Goal: Transaction & Acquisition: Purchase product/service

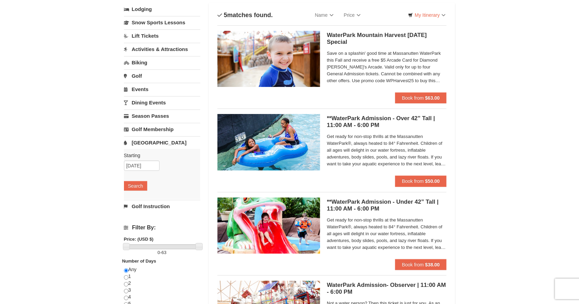
scroll to position [43, 0]
click at [436, 181] on strong "$50.00" at bounding box center [432, 181] width 15 height 5
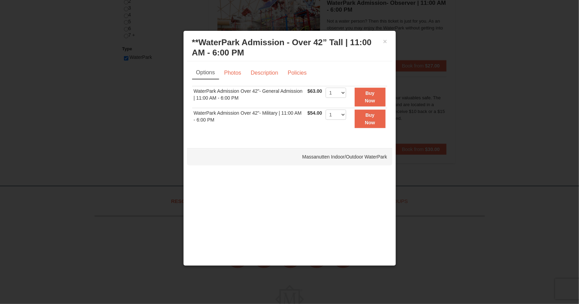
scroll to position [327, 0]
click at [352, 117] on td "Buy Now" at bounding box center [367, 119] width 39 height 22
click at [343, 114] on select "1 2 3 4 5 6 7 8 9 10 11 12 13 14 15 16 17 18 19 20 21 22" at bounding box center [336, 115] width 21 height 10
select select "3"
click at [326, 110] on select "1 2 3 4 5 6 7 8 9 10 11 12 13 14 15 16 17 18 19 20 21 22" at bounding box center [336, 115] width 21 height 10
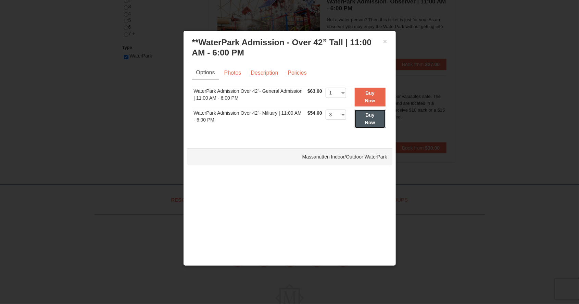
click at [372, 120] on strong "Buy Now" at bounding box center [370, 118] width 10 height 13
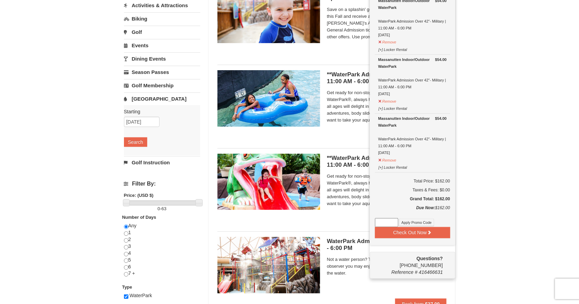
scroll to position [88, 0]
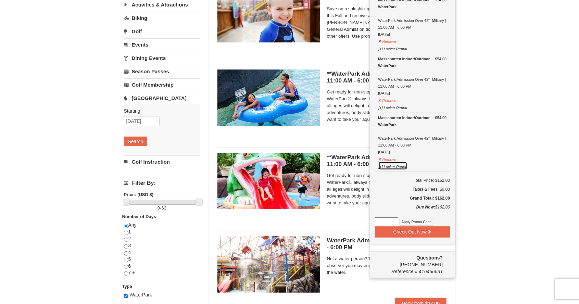
click at [383, 167] on button "[+] Locker Rental" at bounding box center [392, 166] width 29 height 9
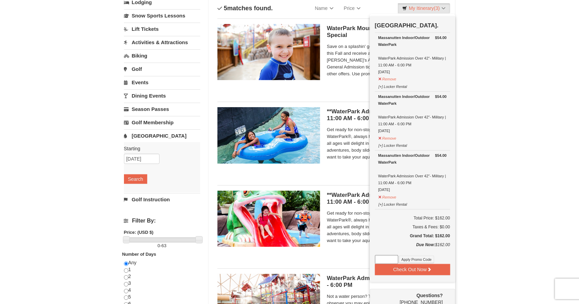
scroll to position [49, 0]
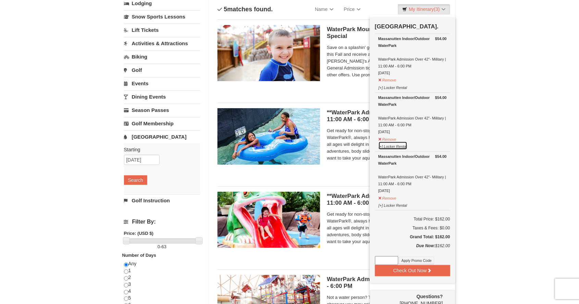
click at [382, 146] on button "[+] Locker Rental" at bounding box center [392, 145] width 29 height 9
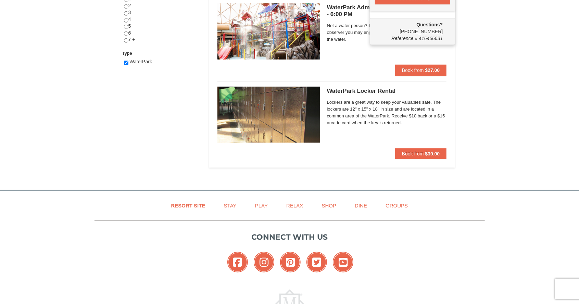
scroll to position [321, 0]
click at [429, 155] on strong "$30.00" at bounding box center [432, 153] width 15 height 5
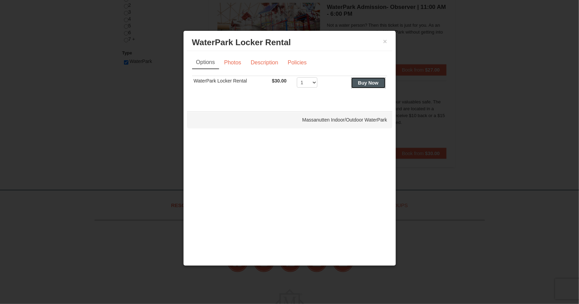
click at [371, 84] on strong "Buy Now" at bounding box center [368, 82] width 21 height 5
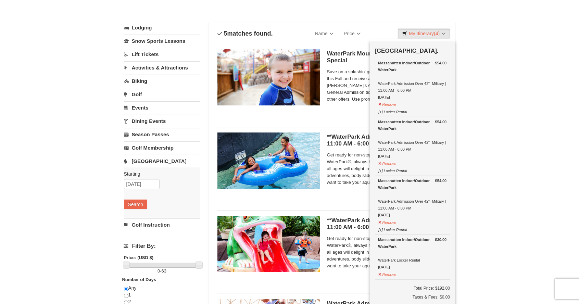
scroll to position [25, 0]
click at [394, 70] on div "Massanutten Indoor/Outdoor WaterPark" at bounding box center [412, 66] width 68 height 14
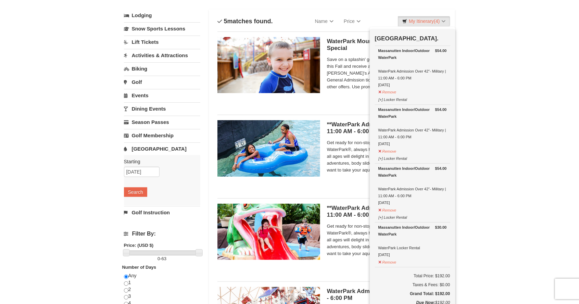
scroll to position [0, 0]
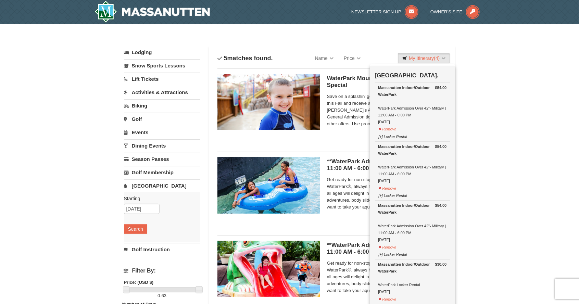
click at [491, 93] on div "× Categories List Filter My Itinerary (4) Check Out Now Water Park Pass. $54.00…" at bounding box center [289, 264] width 579 height 480
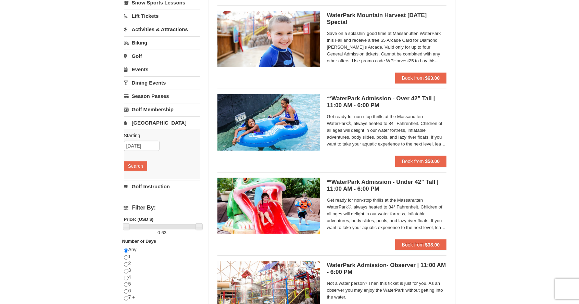
scroll to position [64, 0]
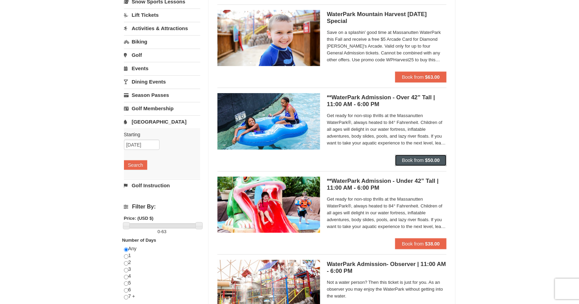
click at [440, 161] on button "Book from $50.00" at bounding box center [421, 160] width 52 height 11
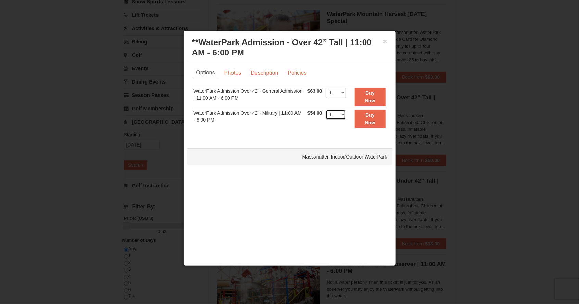
click at [341, 116] on select "1 2 3 4 5 6 7 8 9 10 11 12 13 14 15 16 17 18 19 20 21 22" at bounding box center [336, 115] width 21 height 10
select select "3"
click at [326, 110] on select "1 2 3 4 5 6 7 8 9 10 11 12 13 14 15 16 17 18 19 20 21 22" at bounding box center [336, 115] width 21 height 10
click at [378, 123] on button "Buy Now" at bounding box center [370, 119] width 31 height 19
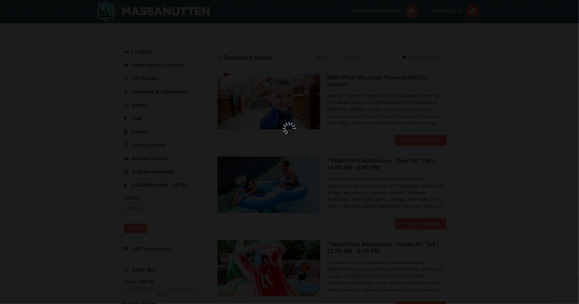
scroll to position [2, 0]
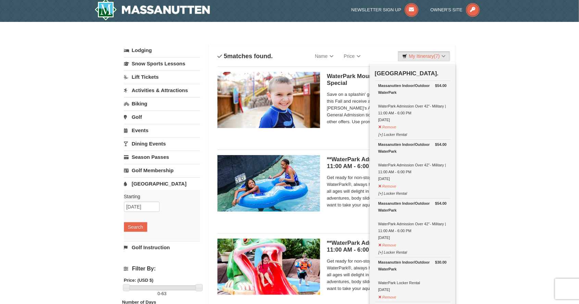
click at [462, 127] on div "× Categories List Filter My Itinerary (7) Check Out Now Water Park Pass. $54.00…" at bounding box center [289, 262] width 345 height 466
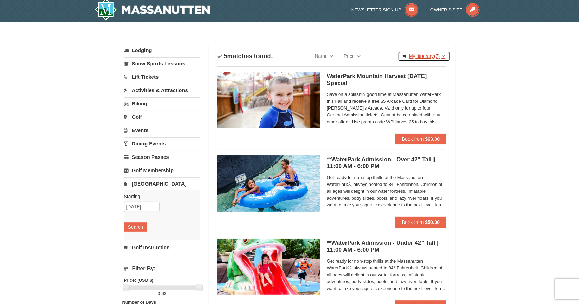
click at [421, 53] on link "My Itinerary (7)" at bounding box center [424, 56] width 52 height 10
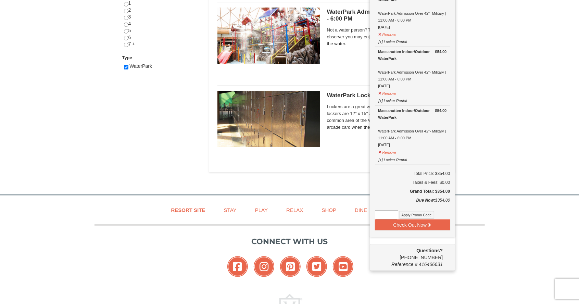
scroll to position [317, 0]
click at [432, 222] on button "Check Out Now" at bounding box center [412, 224] width 75 height 11
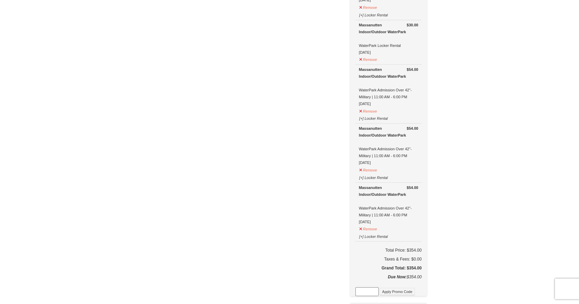
scroll to position [217, 0]
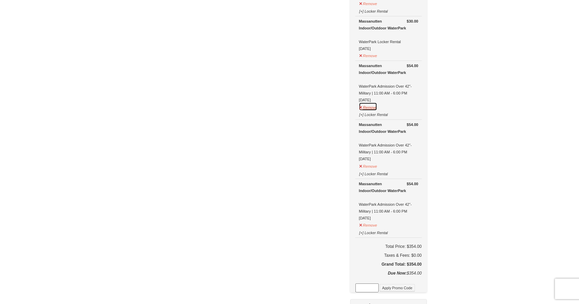
click at [377, 106] on button "Remove" at bounding box center [368, 106] width 18 height 9
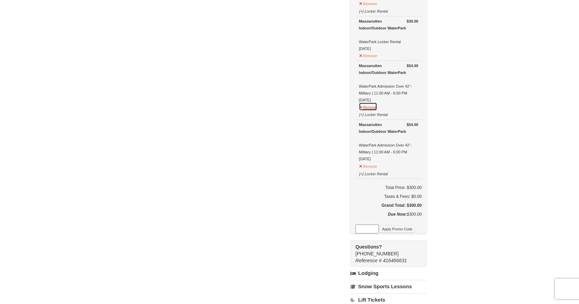
click at [377, 106] on button "Remove" at bounding box center [368, 106] width 18 height 9
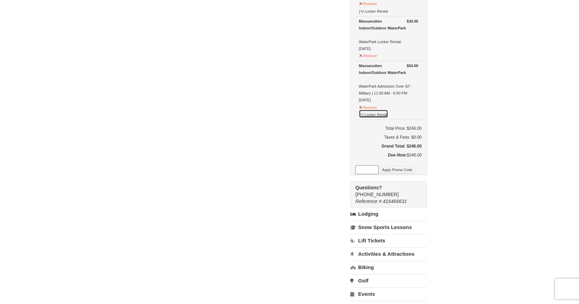
click at [379, 110] on button "[+] Locker Rental" at bounding box center [373, 114] width 29 height 9
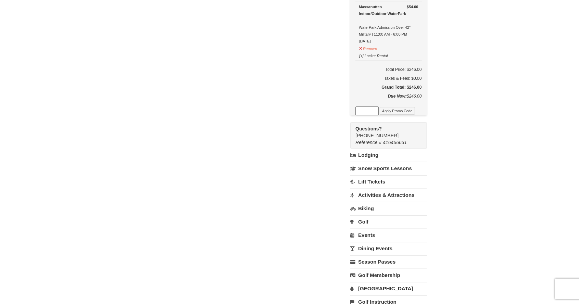
scroll to position [276, 0]
click at [384, 282] on link "Water Park" at bounding box center [388, 288] width 76 height 13
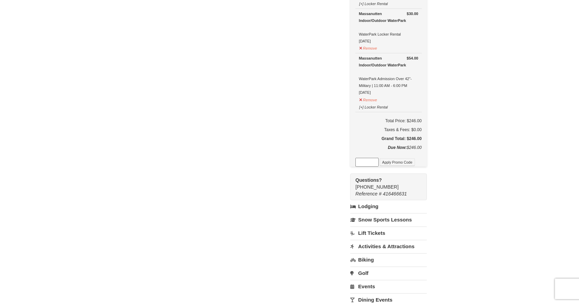
scroll to position [227, 0]
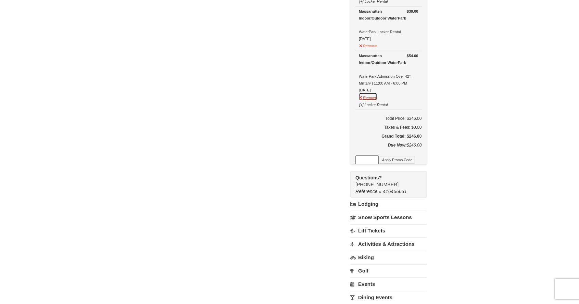
click at [377, 93] on button "Remove" at bounding box center [368, 96] width 18 height 9
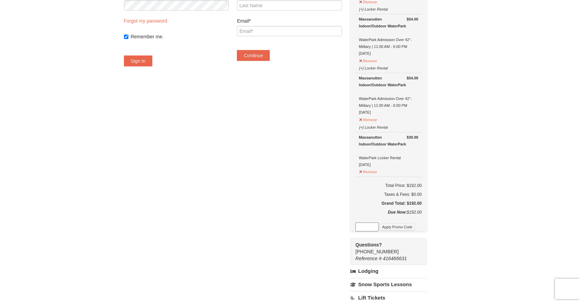
scroll to position [100, 0]
click at [377, 171] on button "Remove" at bounding box center [368, 171] width 18 height 9
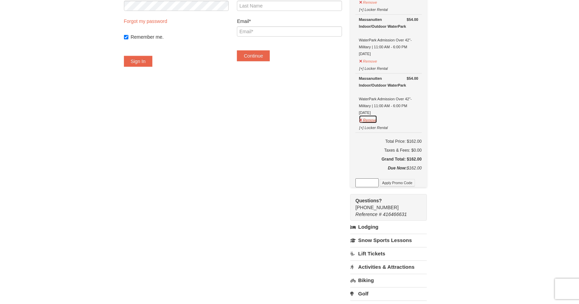
click at [377, 120] on button "Remove" at bounding box center [368, 119] width 18 height 9
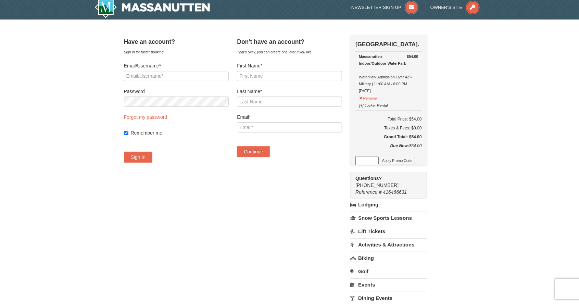
scroll to position [0, 0]
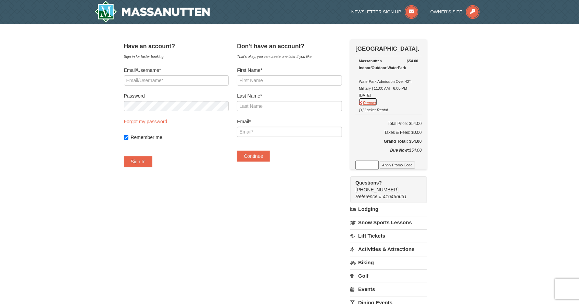
click at [377, 103] on button "Remove" at bounding box center [368, 102] width 18 height 9
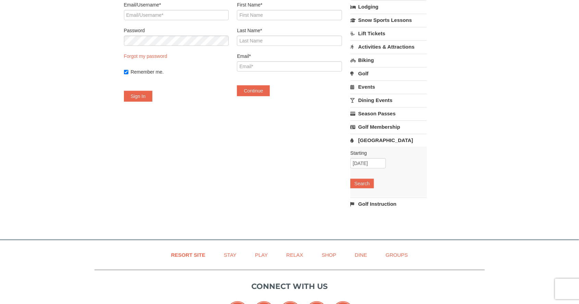
scroll to position [67, 0]
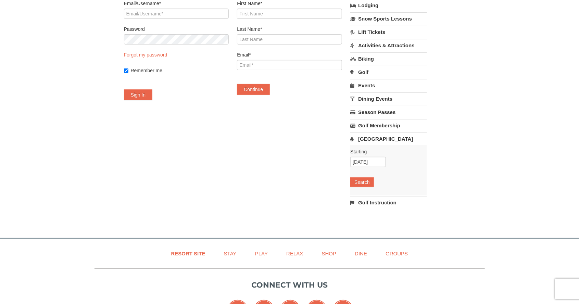
click at [386, 141] on link "[GEOGRAPHIC_DATA]" at bounding box center [388, 139] width 76 height 13
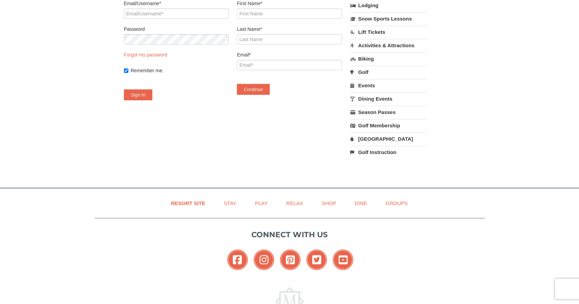
click at [388, 139] on link "[GEOGRAPHIC_DATA]" at bounding box center [388, 139] width 76 height 13
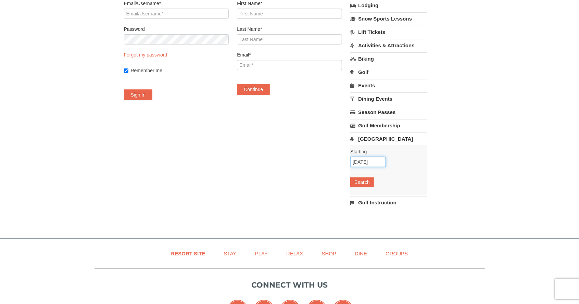
click at [383, 161] on input "[DATE]" at bounding box center [368, 162] width 36 height 10
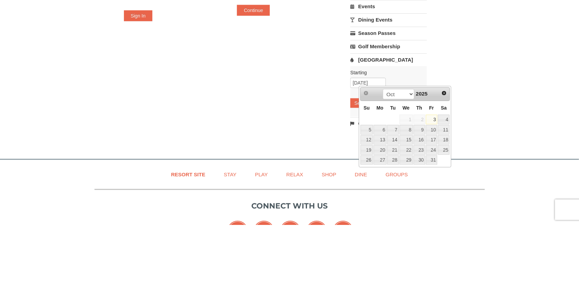
click at [448, 198] on link "4" at bounding box center [444, 199] width 12 height 10
type input "10/04/2025"
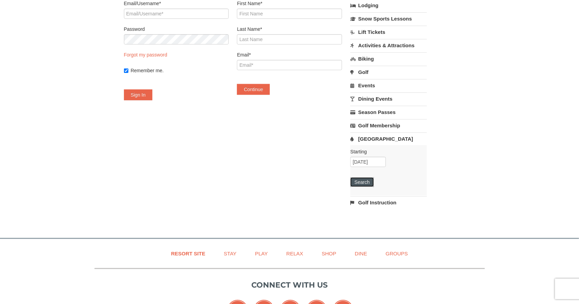
click at [374, 180] on button "Search" at bounding box center [361, 182] width 23 height 10
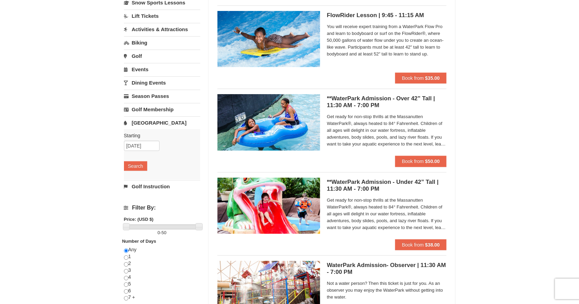
scroll to position [63, 0]
click at [411, 161] on span "Book from" at bounding box center [413, 160] width 22 height 5
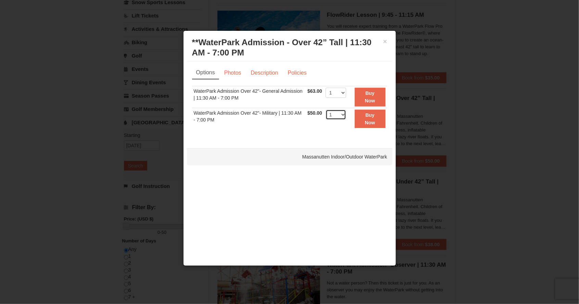
click at [346, 114] on select "1 2 3 4 5 6 7 8 9 10 11 12 13 14 15 16 17 18 19 20 21 22" at bounding box center [336, 115] width 21 height 10
select select "3"
click at [326, 110] on select "1 2 3 4 5 6 7 8 9 10 11 12 13 14 15 16 17 18 19 20 21 22" at bounding box center [336, 115] width 21 height 10
click at [377, 121] on button "Buy Now" at bounding box center [370, 119] width 31 height 19
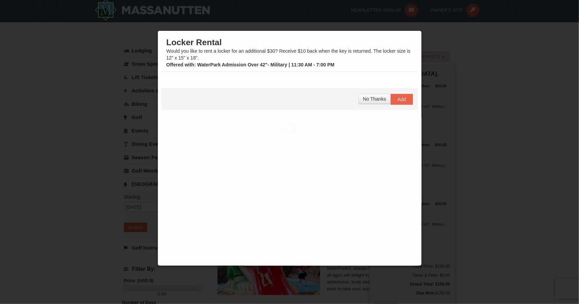
scroll to position [2, 0]
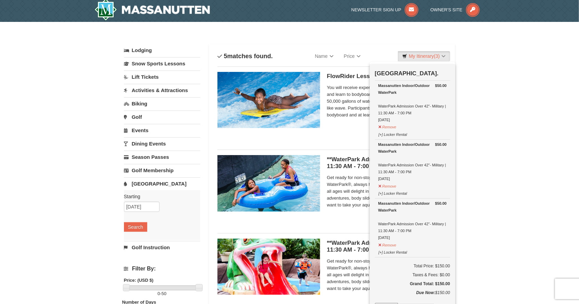
click at [483, 189] on div "× Categories List Filter My Itinerary (3) Check Out Now Water Park Pass. $50.00…" at bounding box center [289, 262] width 579 height 480
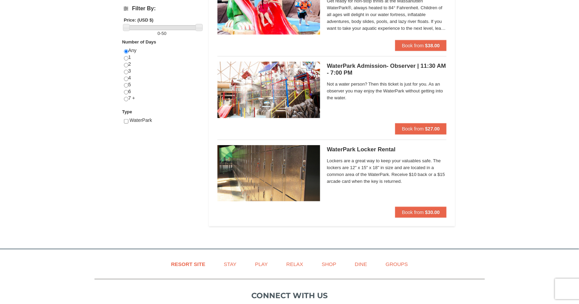
scroll to position [263, 0]
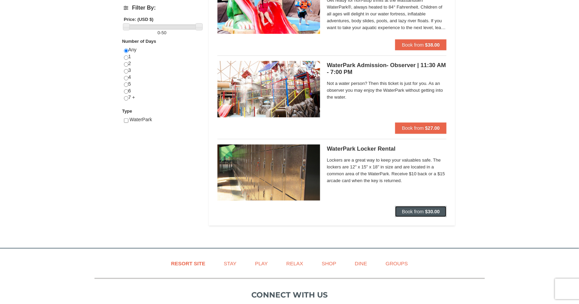
click at [441, 209] on button "Book from $30.00" at bounding box center [421, 211] width 52 height 11
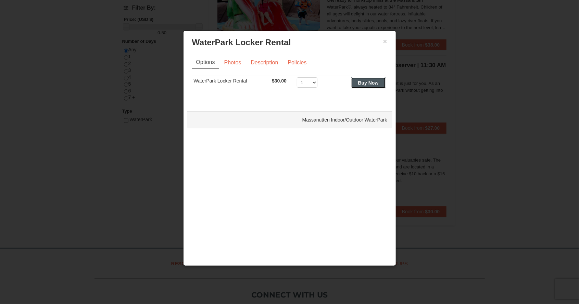
click at [374, 83] on strong "Buy Now" at bounding box center [368, 82] width 21 height 5
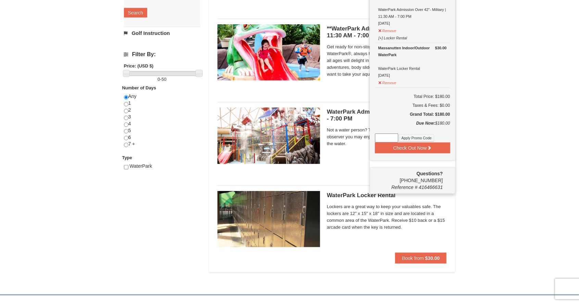
scroll to position [218, 0]
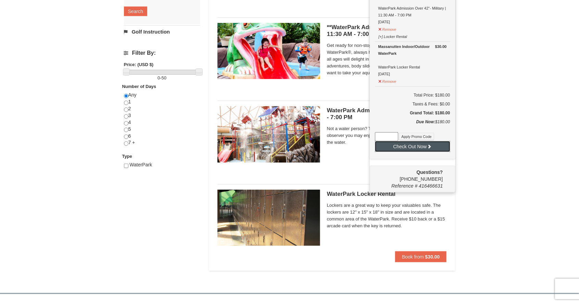
click at [437, 146] on button "Check Out Now" at bounding box center [412, 146] width 75 height 11
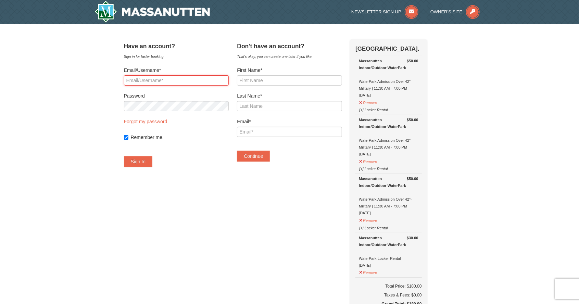
click at [220, 77] on input "Email/Username*" at bounding box center [176, 80] width 105 height 10
type input "april.foley@hotmail.com"
click at [494, 113] on div "× Have an account? Sign in for faster booking. Email/Username* april.foley@hotm…" at bounding box center [289, 285] width 579 height 523
click at [153, 158] on button "Sign In" at bounding box center [138, 161] width 29 height 11
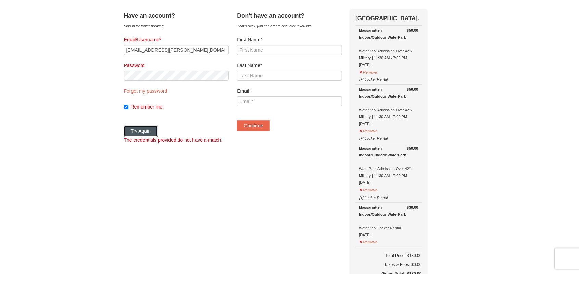
click at [158, 162] on button "Try Again" at bounding box center [141, 161] width 34 height 11
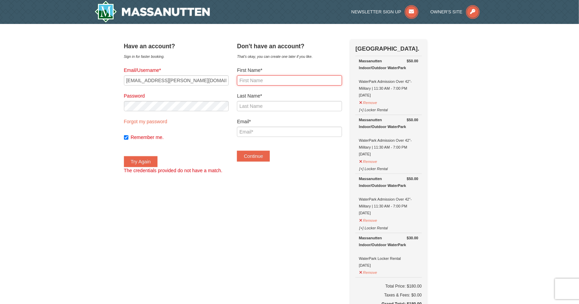
click at [289, 81] on input "First Name*" at bounding box center [289, 80] width 105 height 10
type input "April"
type input "Foley"
type input "april.foley@hotmail.com"
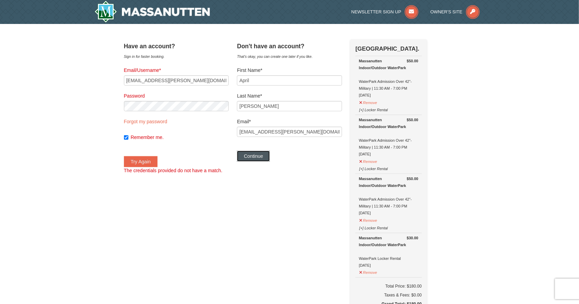
click at [266, 161] on button "Continue" at bounding box center [253, 156] width 33 height 11
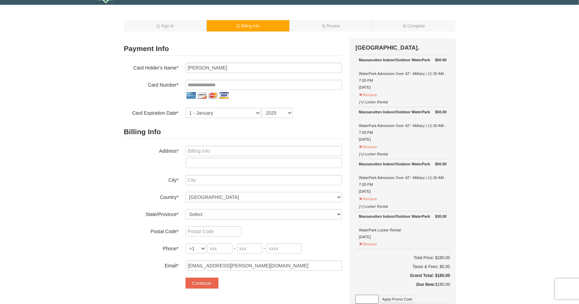
scroll to position [17, 0]
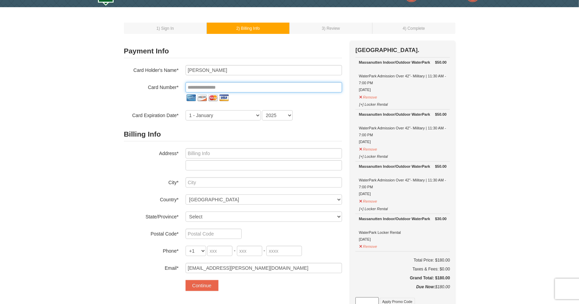
click at [280, 87] on input "tel" at bounding box center [264, 87] width 156 height 10
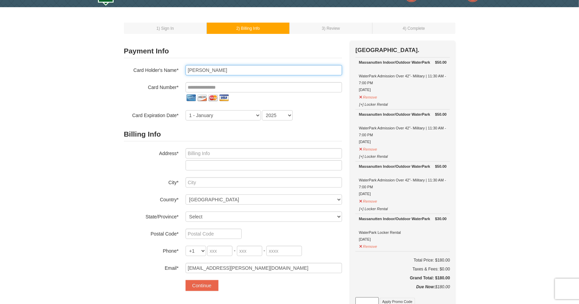
type input "April J Foley"
type input "**********"
select select "2028"
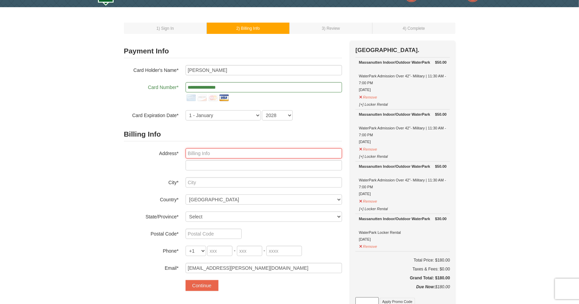
click at [310, 155] on input "text" at bounding box center [264, 153] width 156 height 10
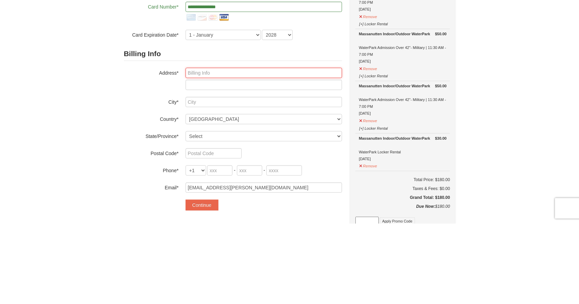
type input "7810 Creekside View Lane"
type input "SPRINGFIELD"
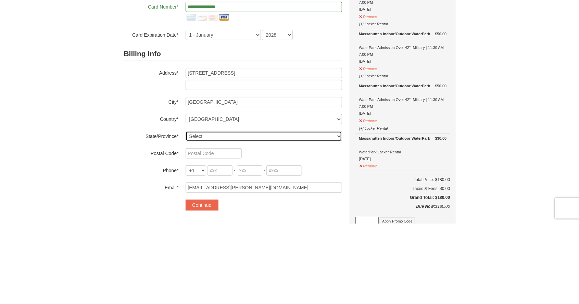
select select "VA"
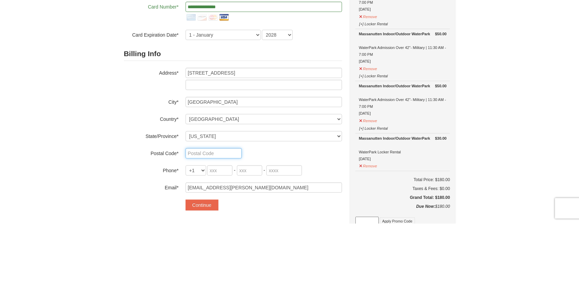
type input "22153"
type input "321"
type input "745"
type input "0595"
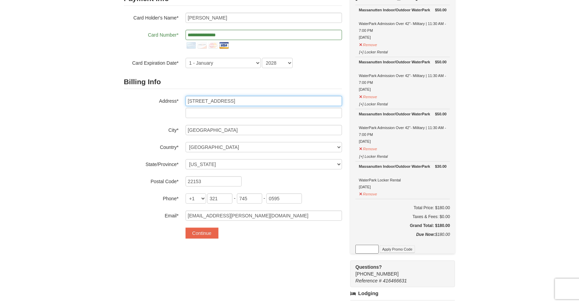
scroll to position [70, 0]
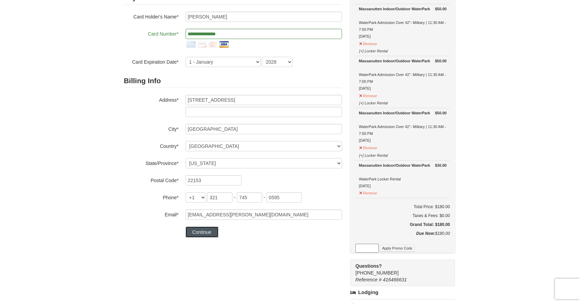
click at [211, 236] on button "Continue" at bounding box center [202, 232] width 33 height 11
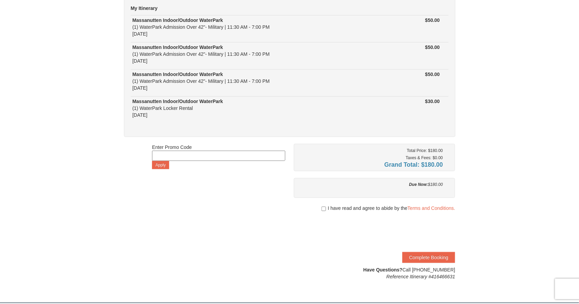
scroll to position [63, 0]
click at [326, 207] on input "checkbox" at bounding box center [324, 208] width 4 height 5
checkbox input "true"
click at [424, 209] on link "Terms and Conditions." at bounding box center [432, 207] width 48 height 5
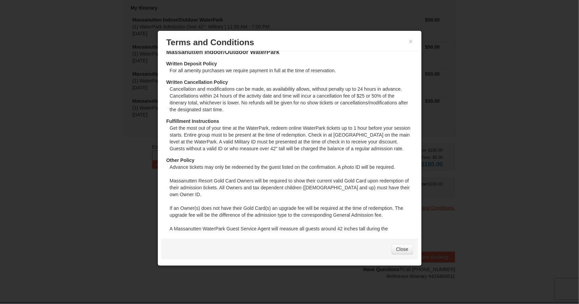
scroll to position [10, 0]
click at [404, 249] on link "Close" at bounding box center [402, 249] width 21 height 10
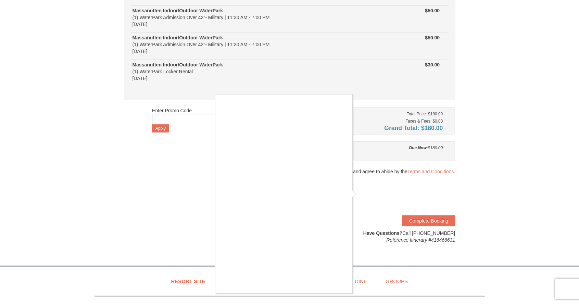
scroll to position [100, 0]
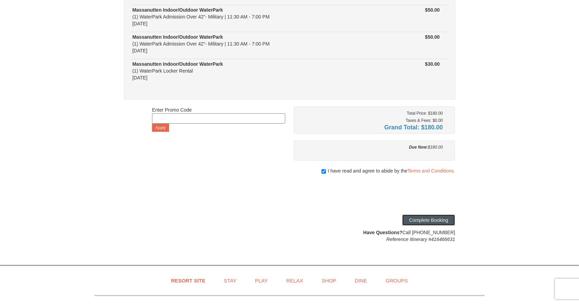
click at [426, 220] on button "Complete Booking" at bounding box center [428, 220] width 53 height 11
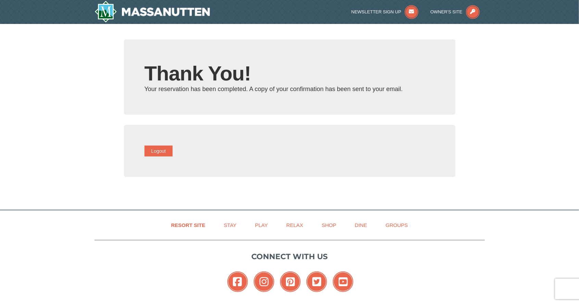
type input "[EMAIL_ADDRESS][PERSON_NAME][DOMAIN_NAME]"
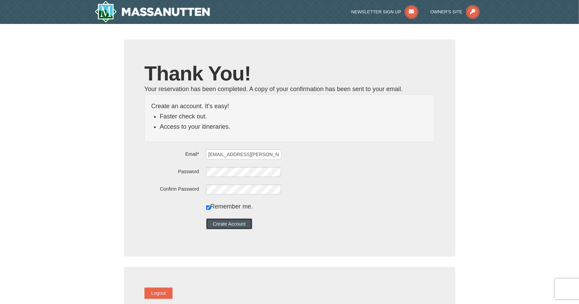
click at [251, 224] on button "Create Account" at bounding box center [229, 223] width 47 height 11
